Goal: Book appointment/travel/reservation

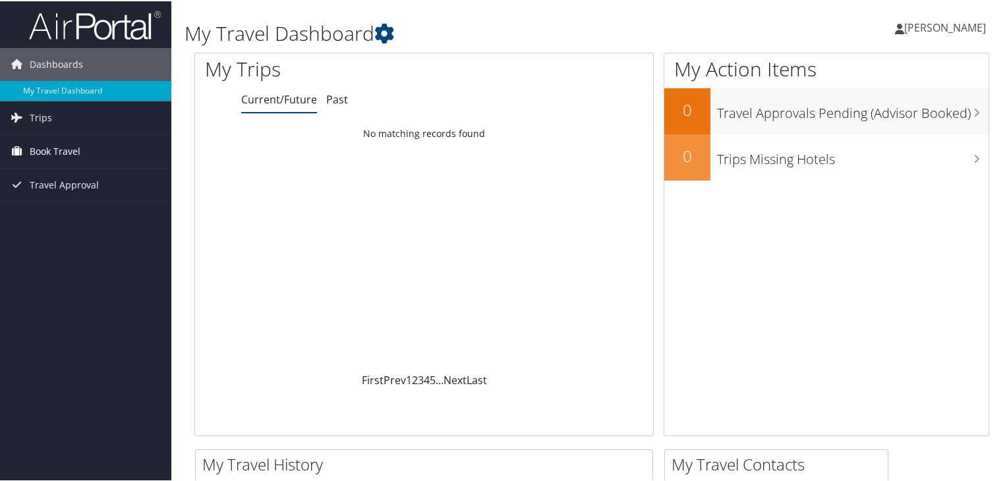
click at [59, 153] on span "Book Travel" at bounding box center [55, 150] width 51 height 33
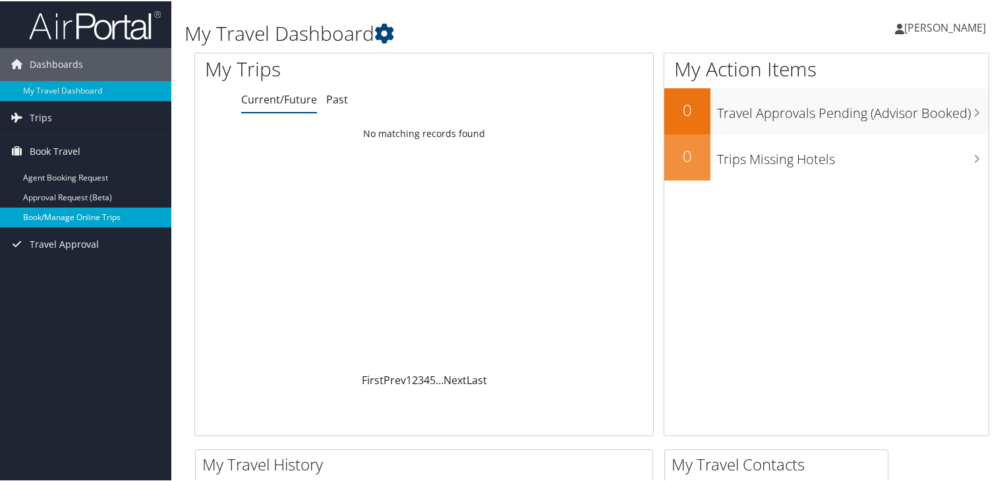
click at [134, 210] on link "Book/Manage Online Trips" at bounding box center [85, 216] width 171 height 20
